Goal: Task Accomplishment & Management: Use online tool/utility

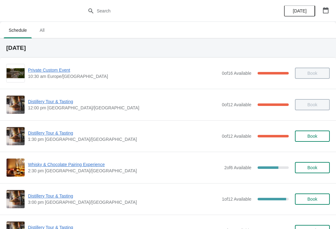
click at [51, 133] on span "Distillery Tour & Tasting" at bounding box center [123, 133] width 191 height 6
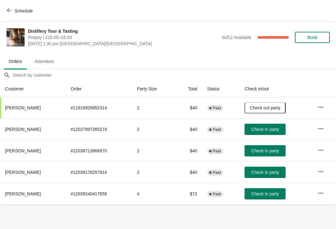
click at [279, 170] on span "Check in party" at bounding box center [266, 172] width 28 height 5
click at [259, 145] on button "Check in party" at bounding box center [265, 150] width 41 height 11
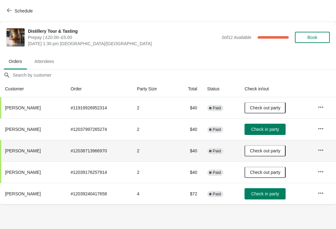
click at [279, 131] on span "Check in party" at bounding box center [266, 129] width 28 height 5
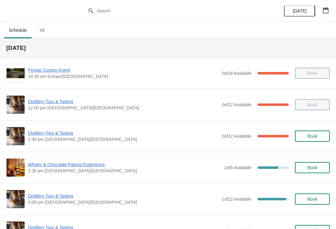
click at [57, 131] on span "Distillery Tour & Tasting" at bounding box center [123, 133] width 191 height 6
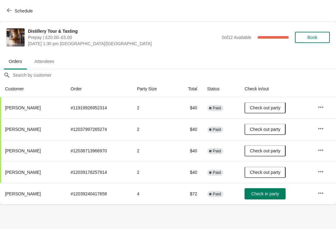
click at [14, 7] on button "Schedule" at bounding box center [20, 10] width 35 height 11
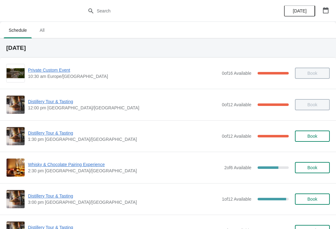
click at [52, 131] on span "Distillery Tour & Tasting" at bounding box center [123, 133] width 191 height 6
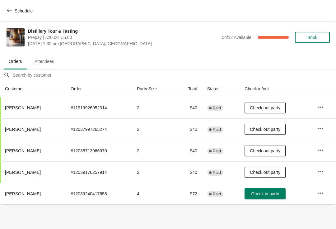
click at [320, 193] on icon "button" at bounding box center [321, 193] width 5 height 1
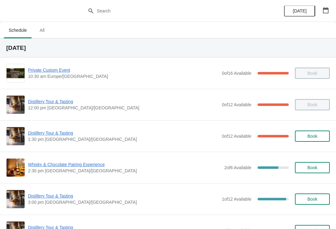
click at [46, 132] on span "Distillery Tour & Tasting" at bounding box center [123, 133] width 191 height 6
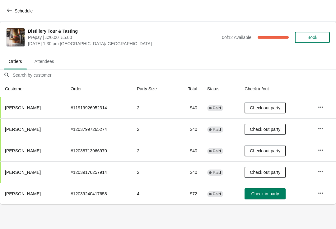
click at [318, 196] on button "button" at bounding box center [321, 193] width 11 height 11
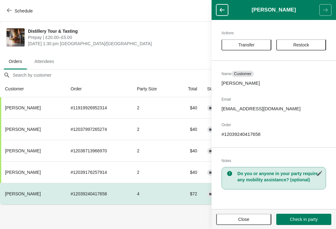
click at [246, 45] on span "Transfer" at bounding box center [247, 44] width 16 height 5
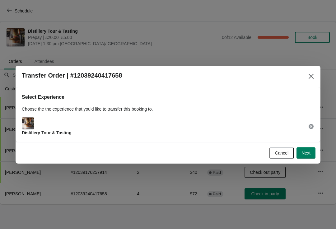
click at [308, 151] on span "Next" at bounding box center [306, 152] width 9 height 5
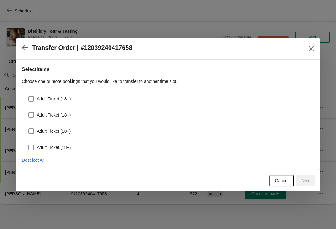
click at [29, 101] on span at bounding box center [31, 99] width 6 height 6
click at [29, 96] on input "Adult Ticket (18+)" at bounding box center [28, 96] width 0 height 0
checkbox input "true"
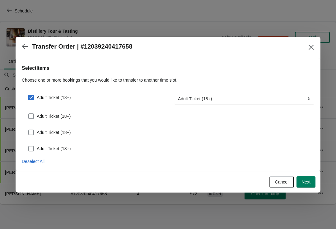
click at [37, 113] on span "Adult Ticket (18+)" at bounding box center [54, 116] width 34 height 6
click at [29, 113] on input "Adult Ticket (18+)" at bounding box center [28, 113] width 0 height 0
checkbox input "true"
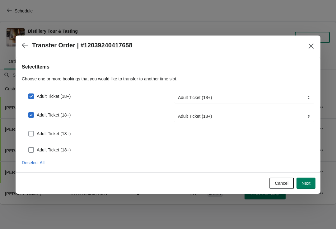
click at [33, 135] on span at bounding box center [31, 134] width 6 height 6
click at [29, 131] on input "Adult Ticket (18+)" at bounding box center [28, 131] width 0 height 0
checkbox input "true"
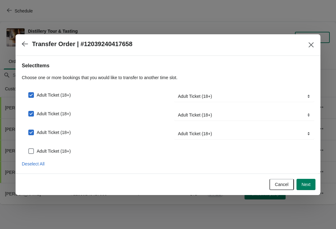
click at [30, 150] on span at bounding box center [31, 151] width 6 height 6
click at [29, 149] on input "Adult Ticket (18+)" at bounding box center [28, 148] width 0 height 0
checkbox input "true"
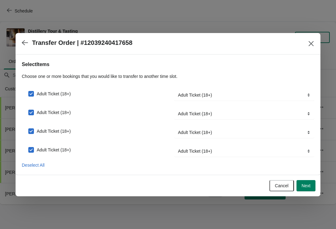
click at [307, 188] on span "Next" at bounding box center [306, 185] width 9 height 5
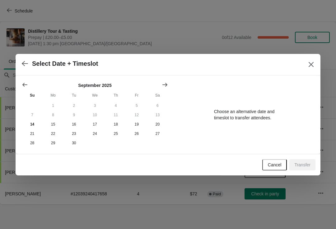
click at [162, 84] on icon "Show next month, October 2025" at bounding box center [165, 85] width 6 height 6
click at [32, 144] on button "26" at bounding box center [32, 142] width 21 height 9
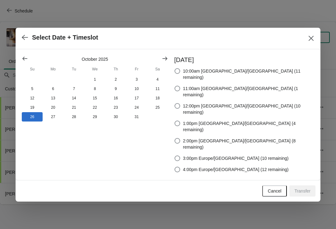
click at [25, 40] on icon "button" at bounding box center [25, 37] width 6 height 5
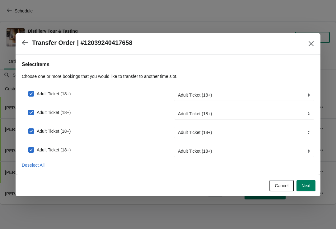
click at [24, 40] on icon "button" at bounding box center [25, 43] width 6 height 6
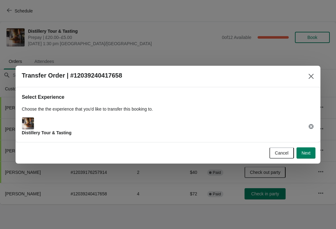
click at [278, 154] on span "Cancel" at bounding box center [282, 152] width 14 height 5
